Goal: Find specific page/section: Find specific page/section

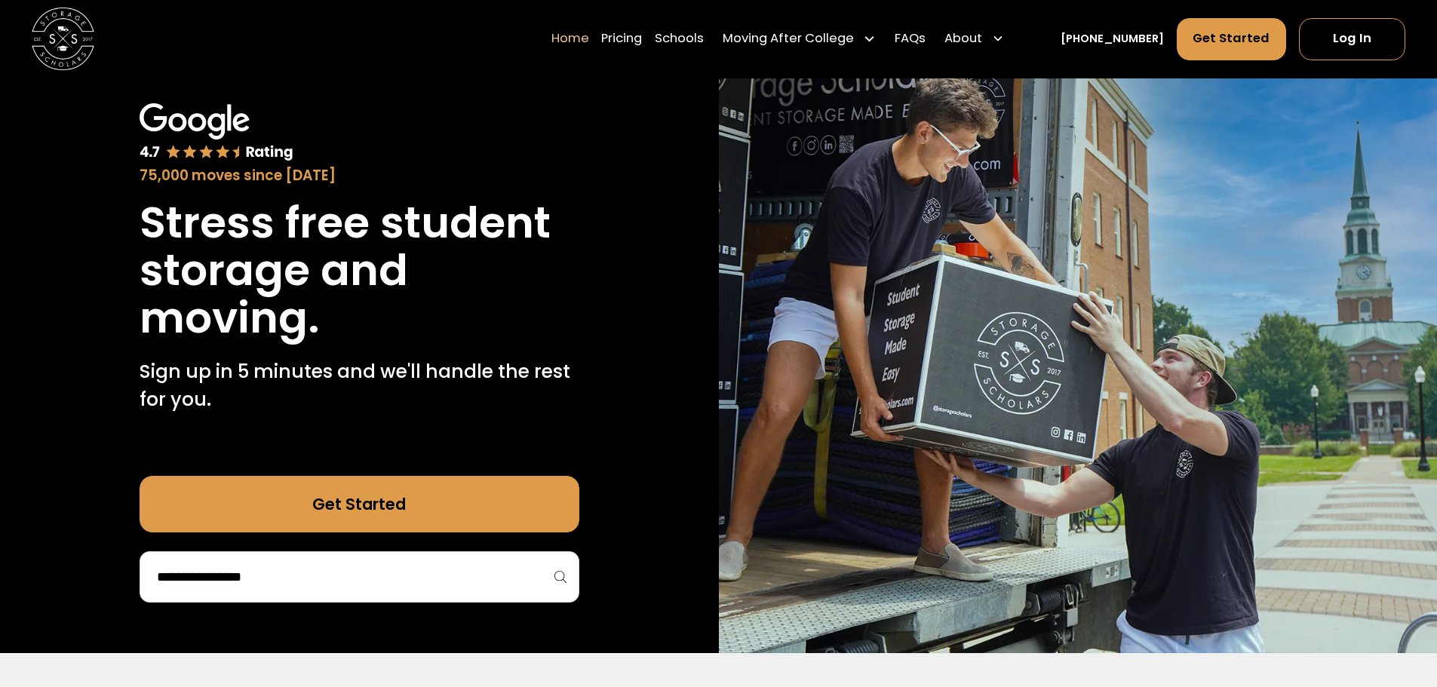
scroll to position [151, 0]
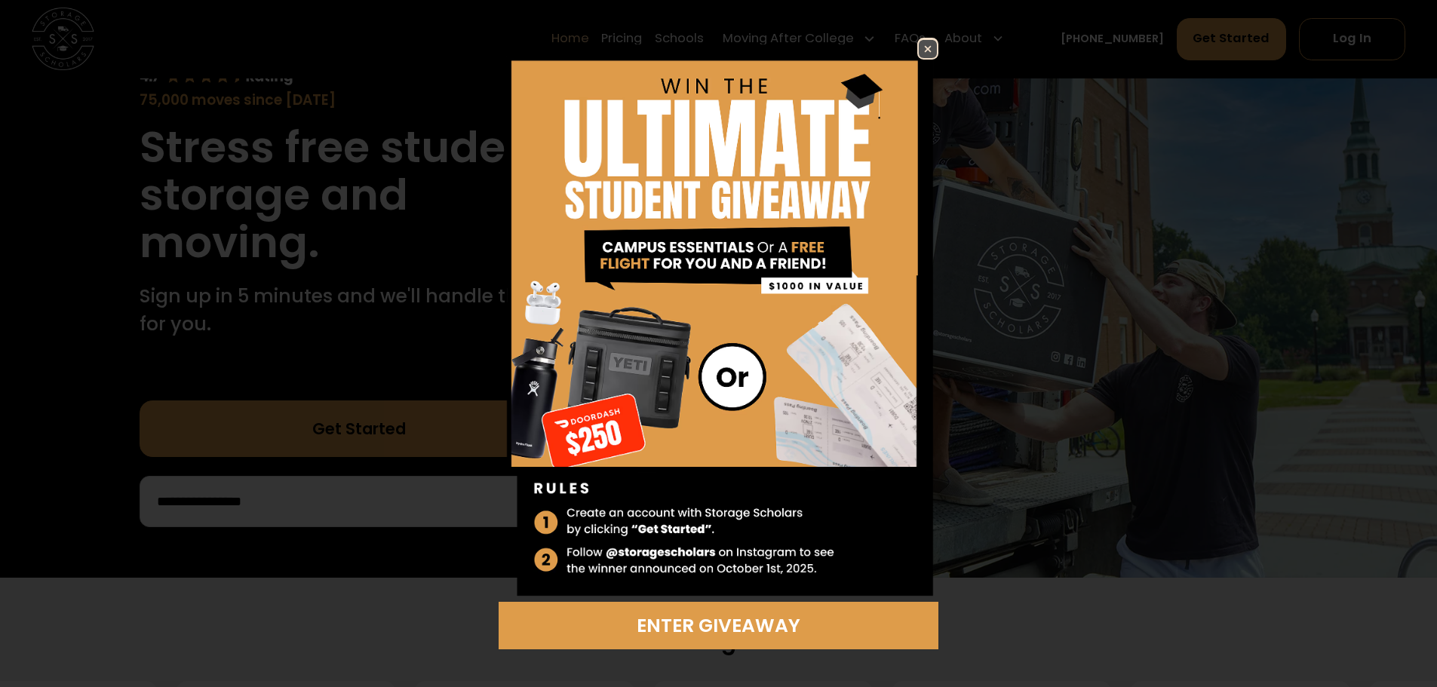
click at [929, 46] on img at bounding box center [928, 49] width 18 height 18
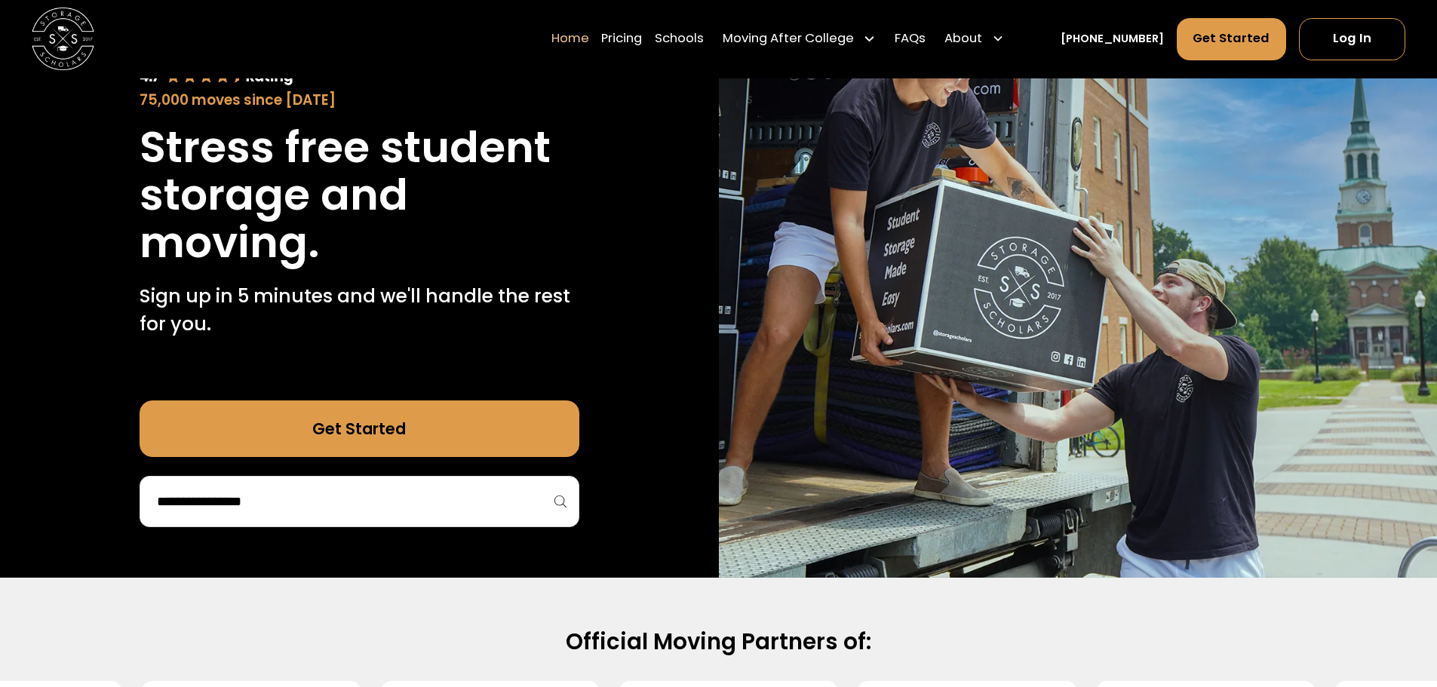
scroll to position [0, 0]
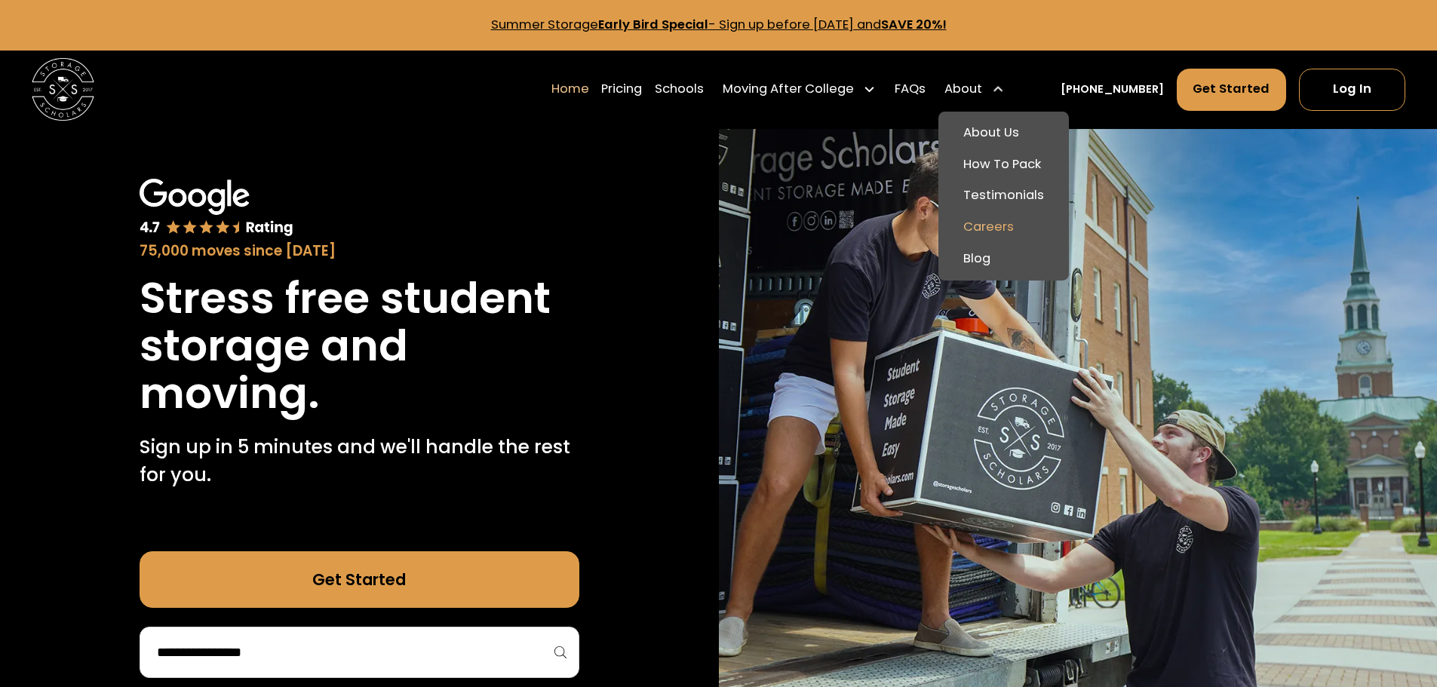
click at [1008, 226] on link "Careers" at bounding box center [1003, 228] width 118 height 32
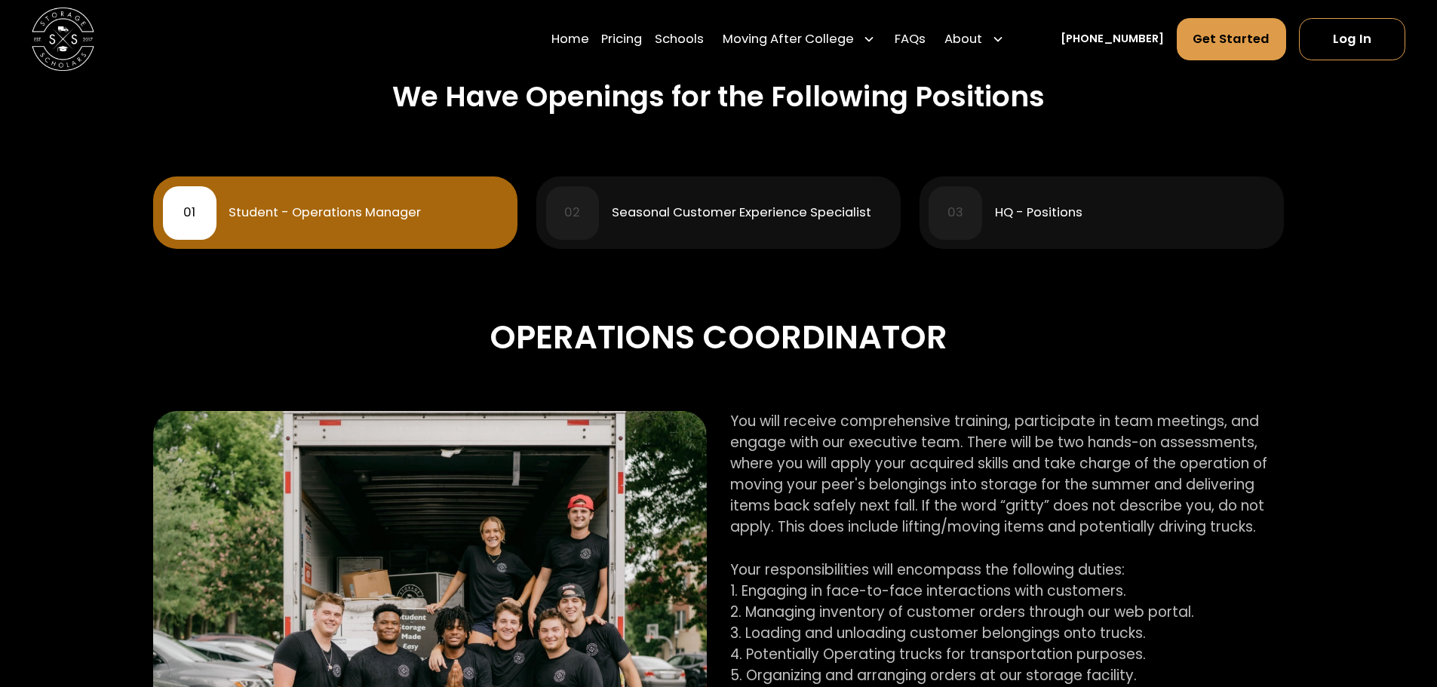
scroll to position [603, 0]
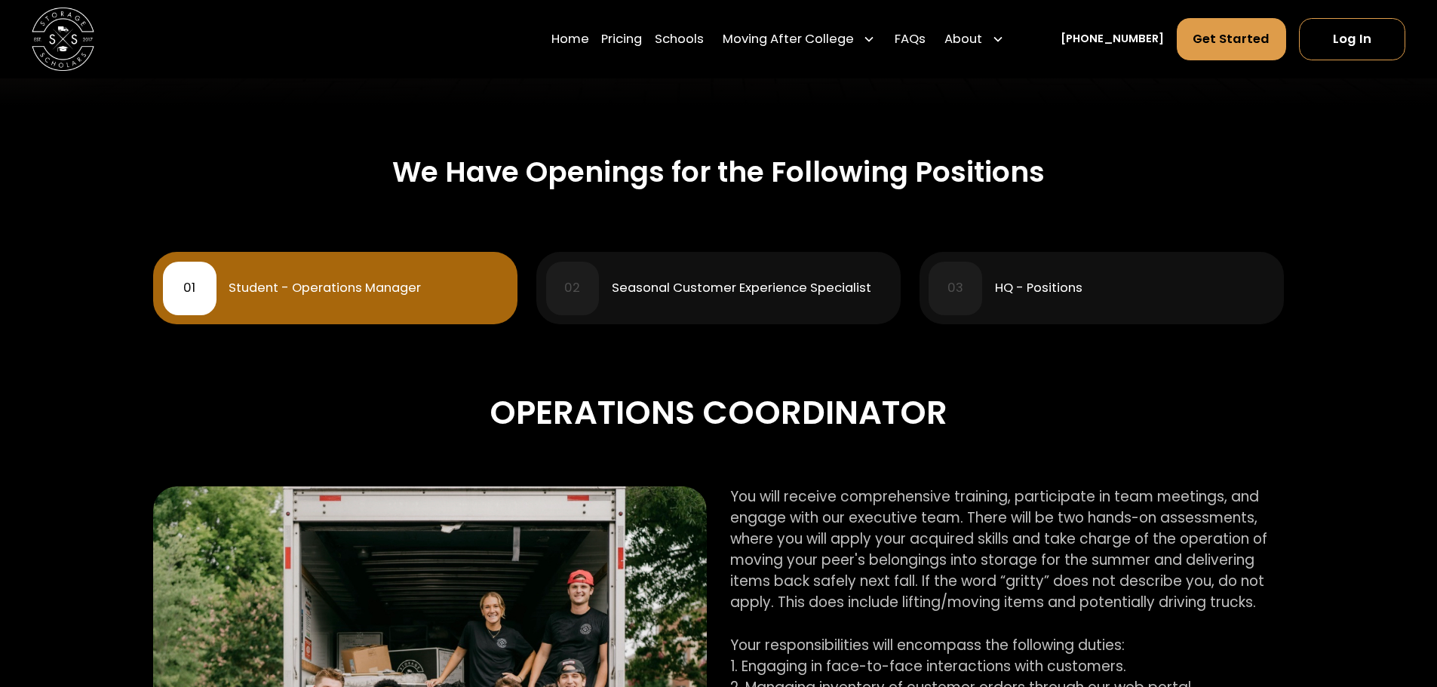
click at [379, 279] on div "01 Student - Operations Manager" at bounding box center [335, 289] width 345 height 54
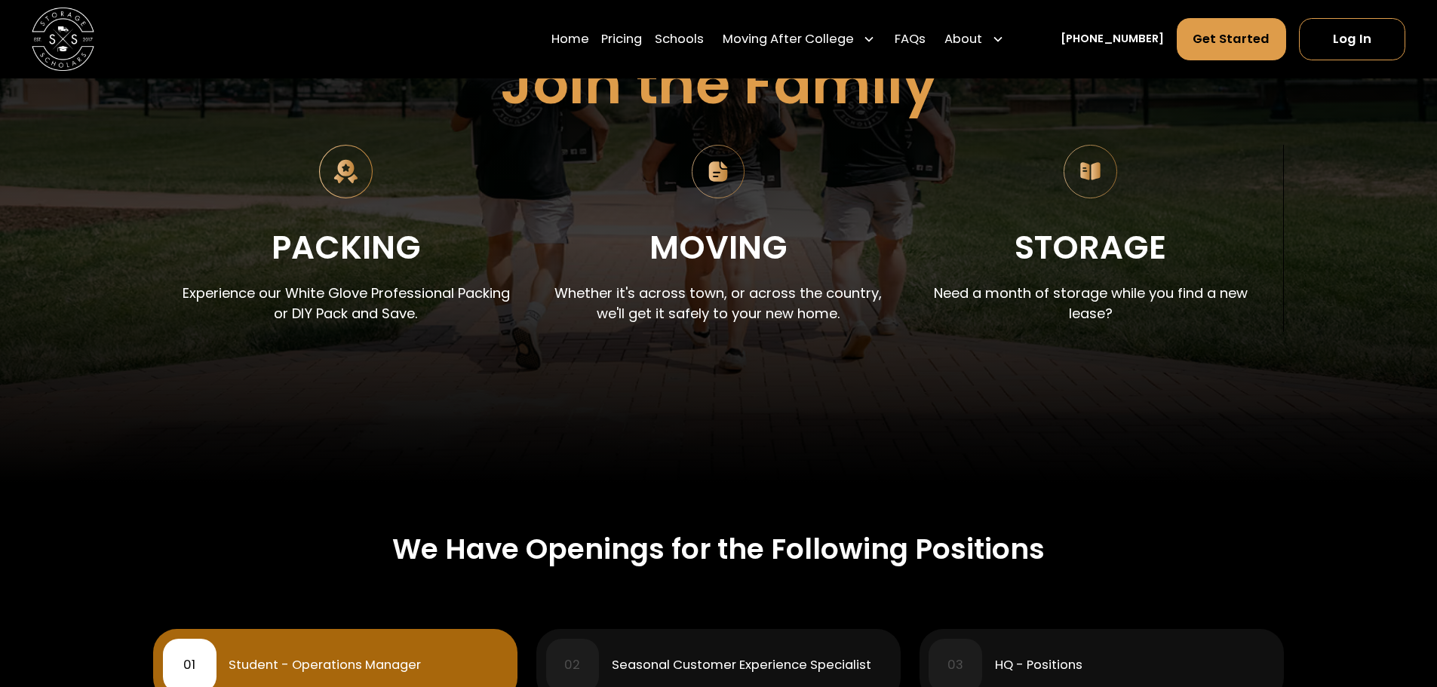
scroll to position [0, 0]
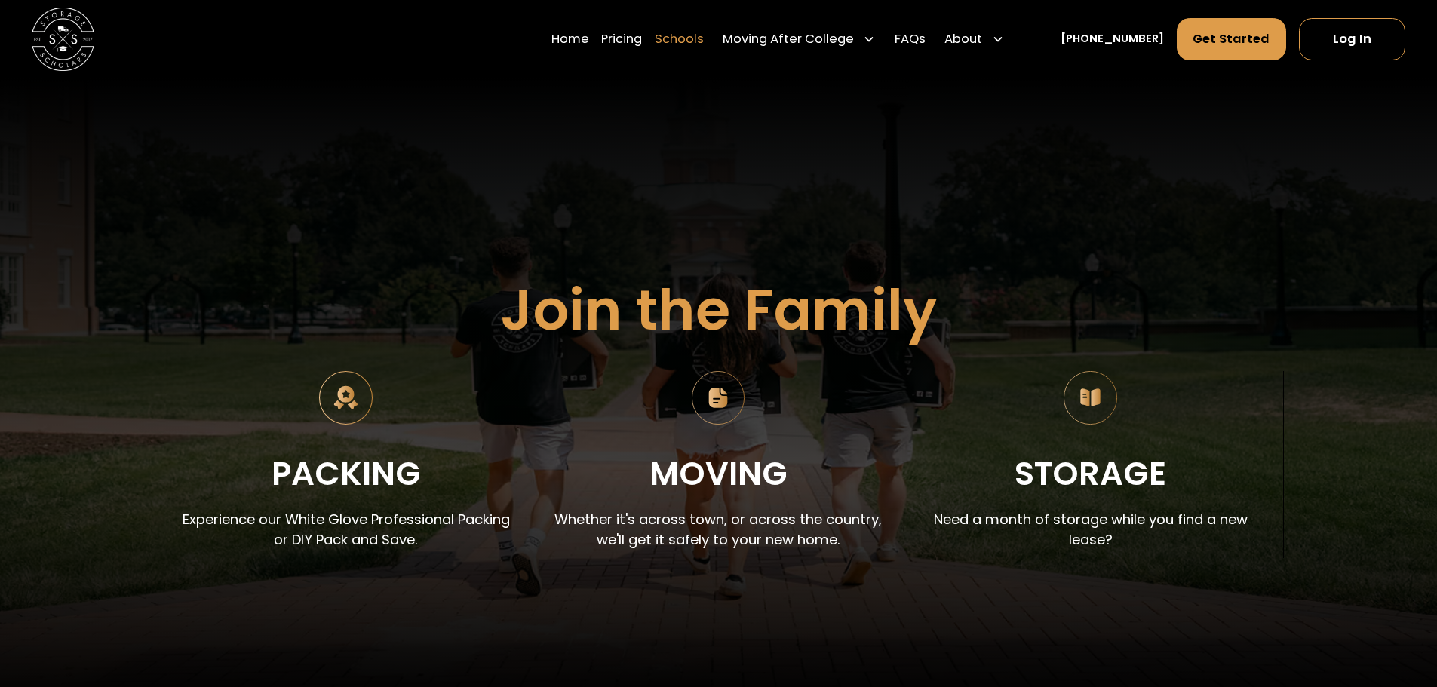
click at [697, 43] on link "Schools" at bounding box center [679, 39] width 49 height 44
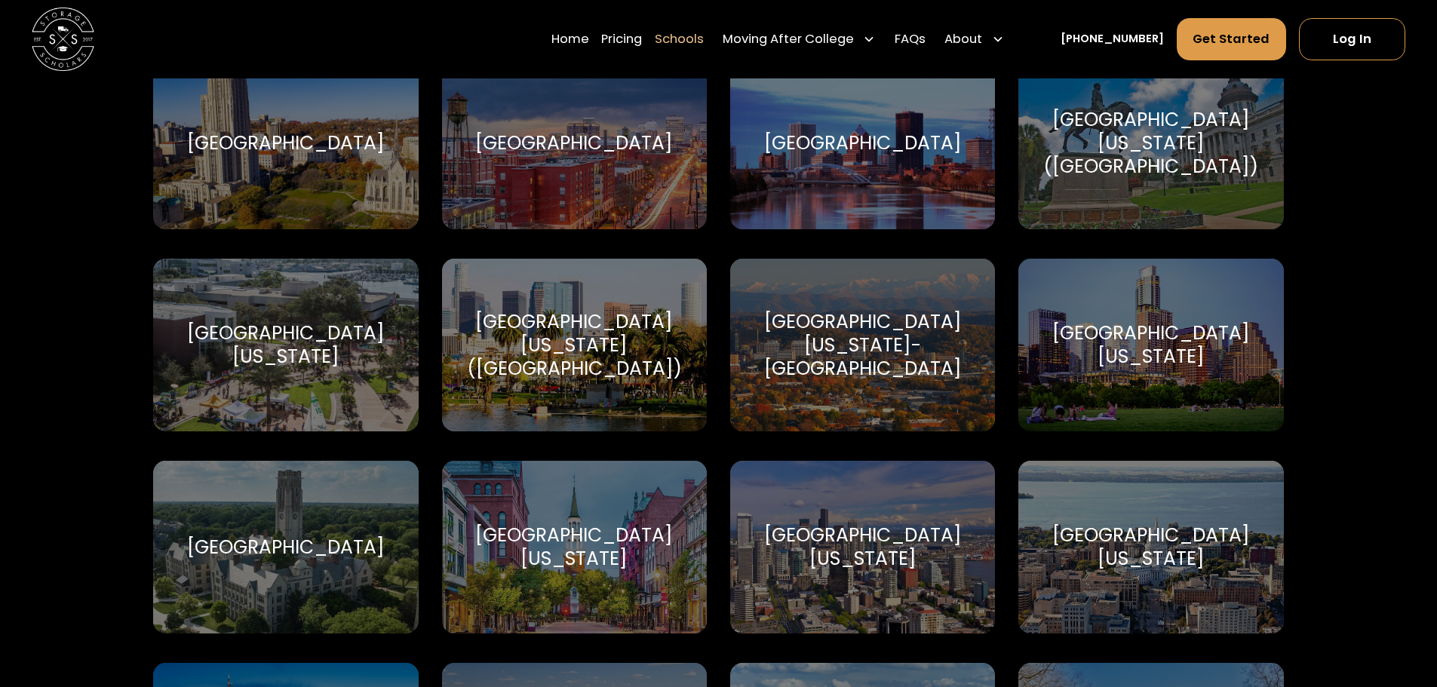
scroll to position [8901, 0]
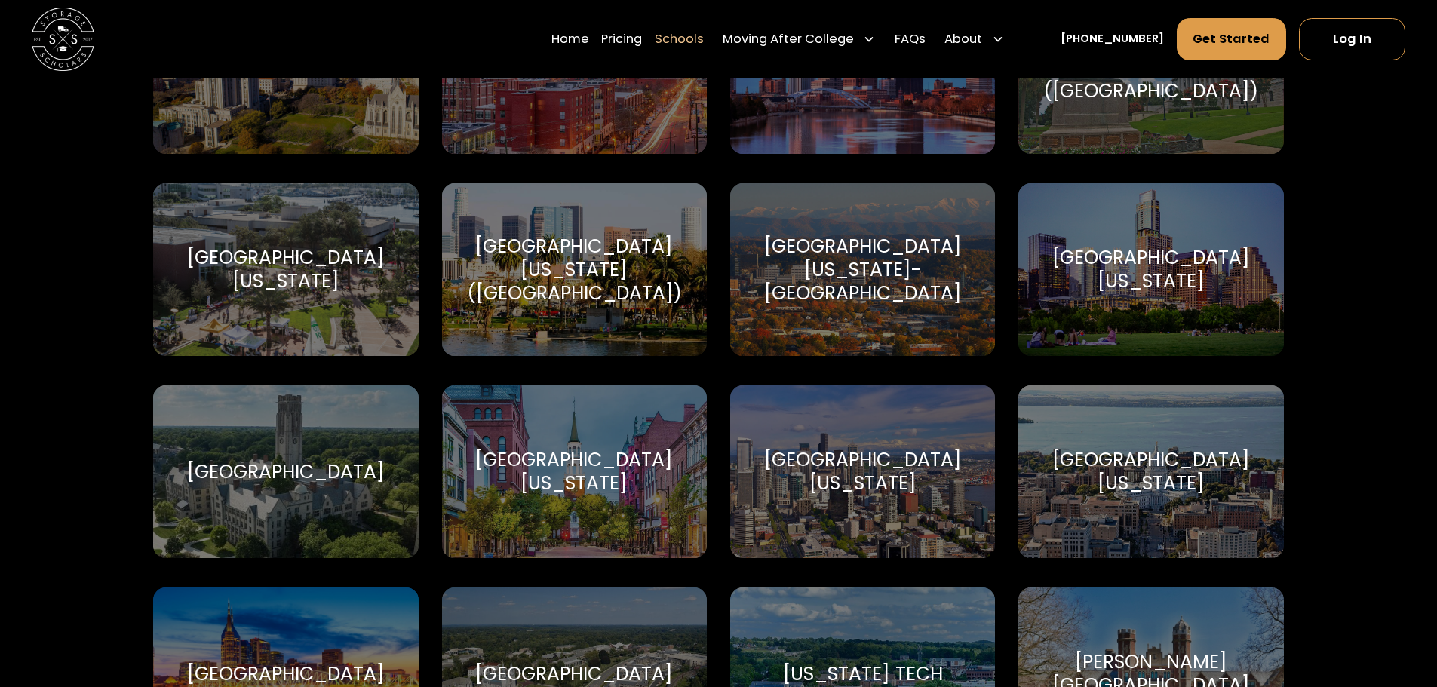
click at [1177, 486] on div "University of Wisconsin-Madison University of Wisconsin-Madison" at bounding box center [1150, 471] width 265 height 173
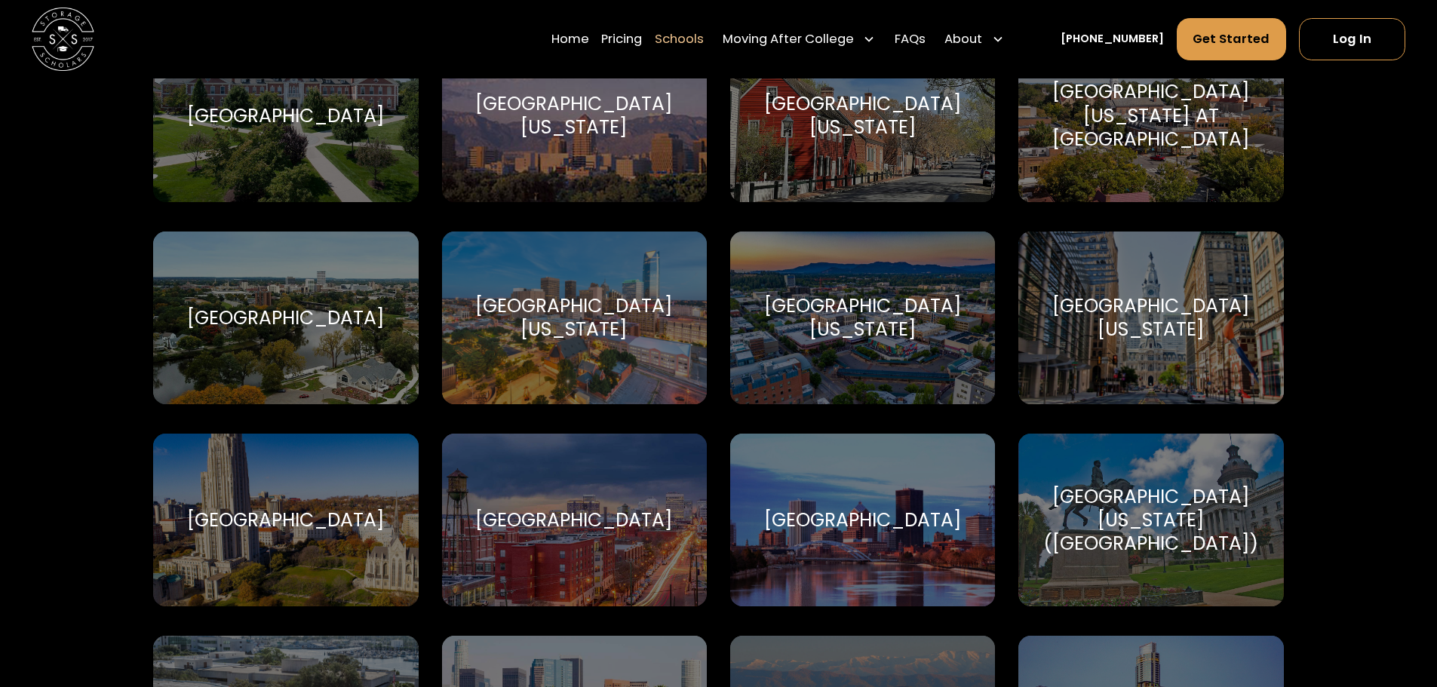
scroll to position [8373, 0]
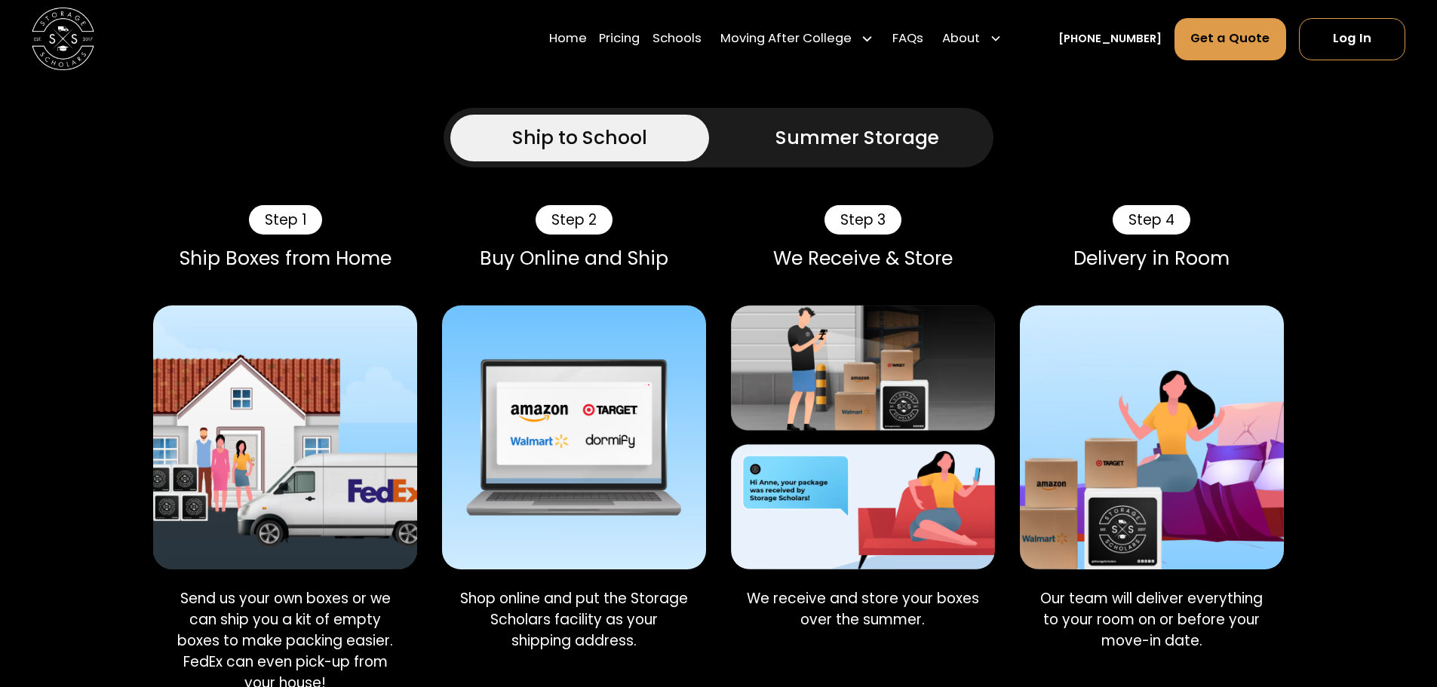
scroll to position [302, 0]
